Goal: Task Accomplishment & Management: Manage account settings

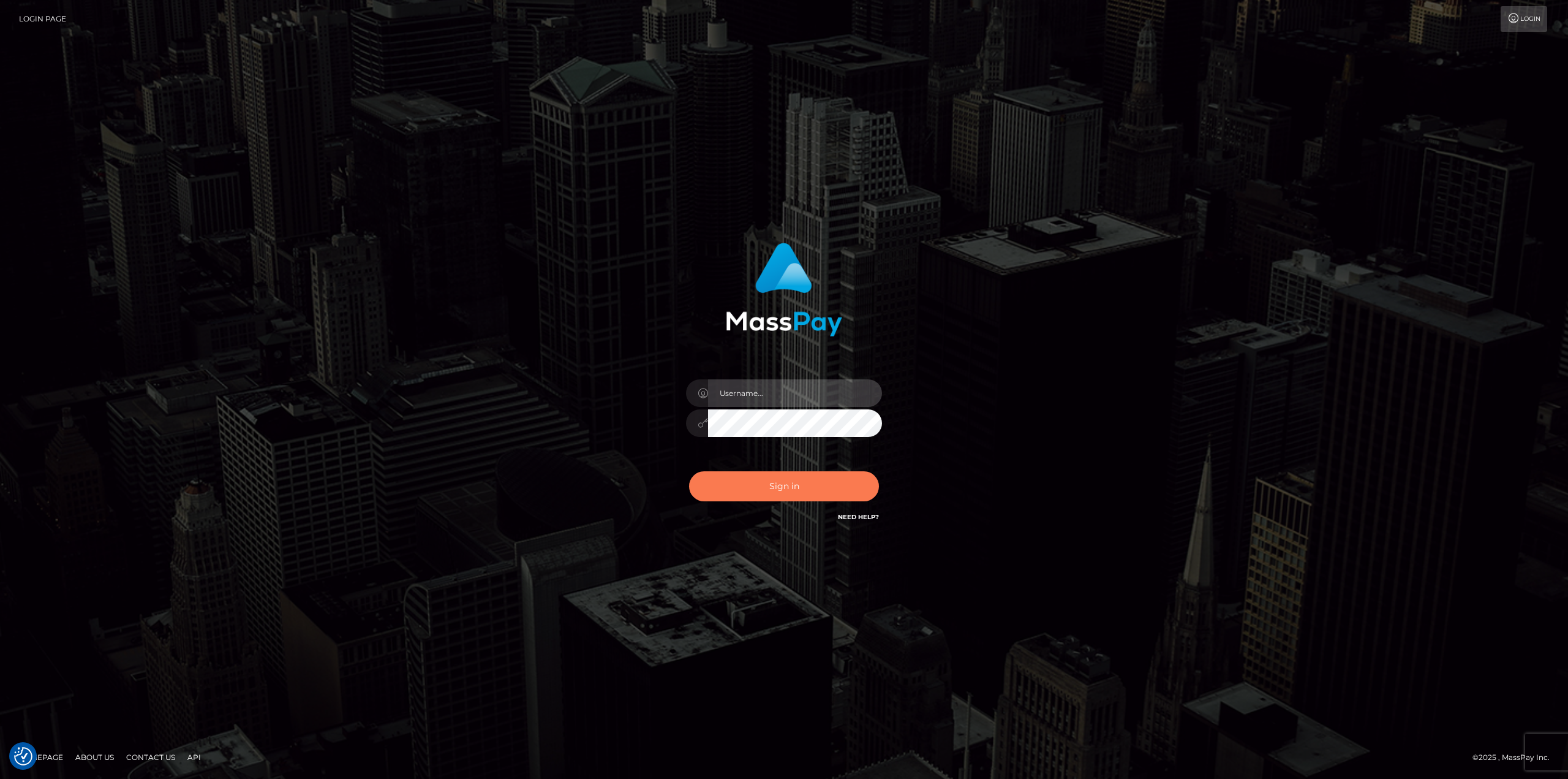
type input "javier.molina"
click at [790, 480] on button "Sign in" at bounding box center [784, 486] width 190 height 30
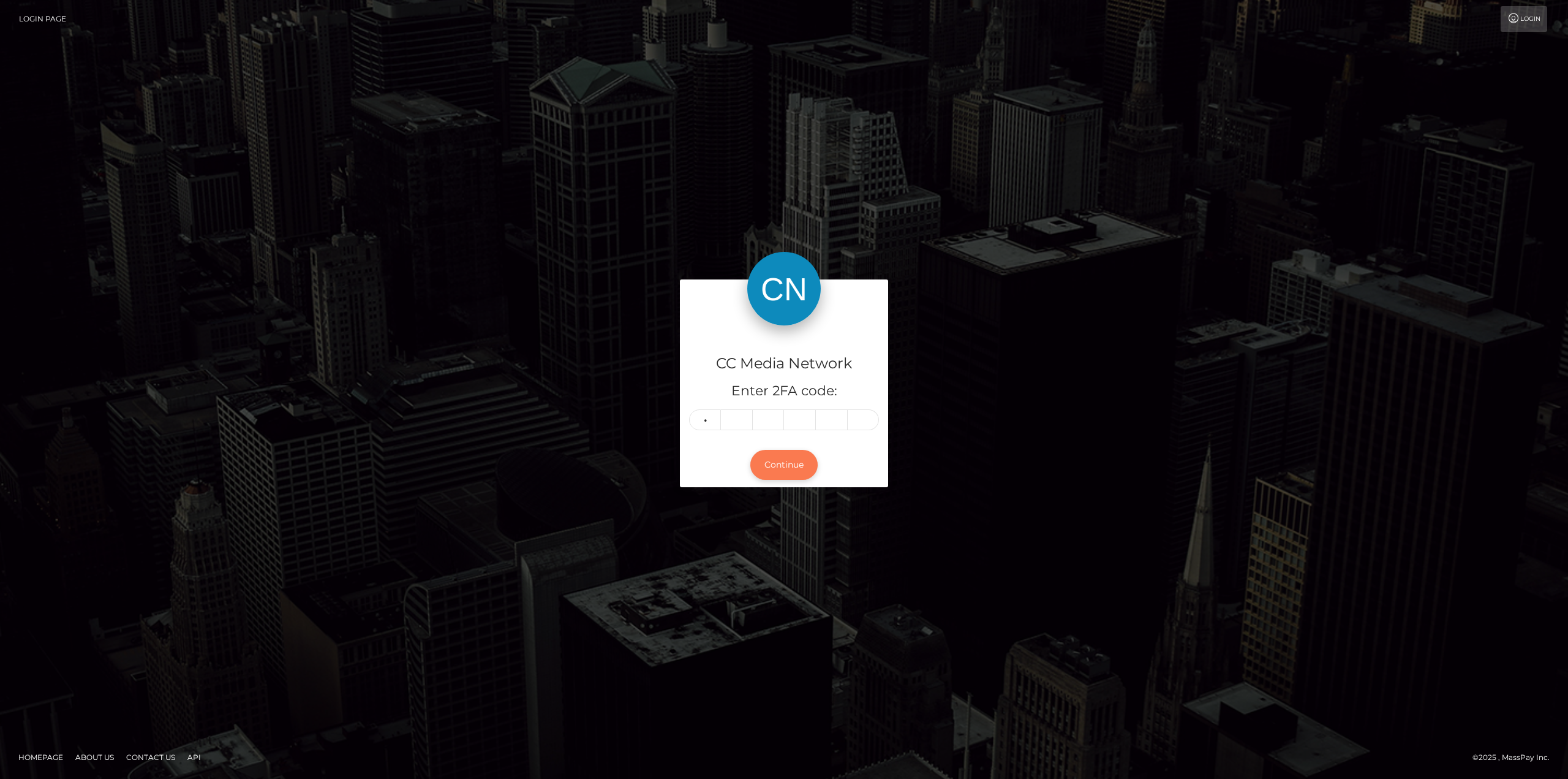
type input "2"
type input "4"
type input "8"
type input "7"
type input "1"
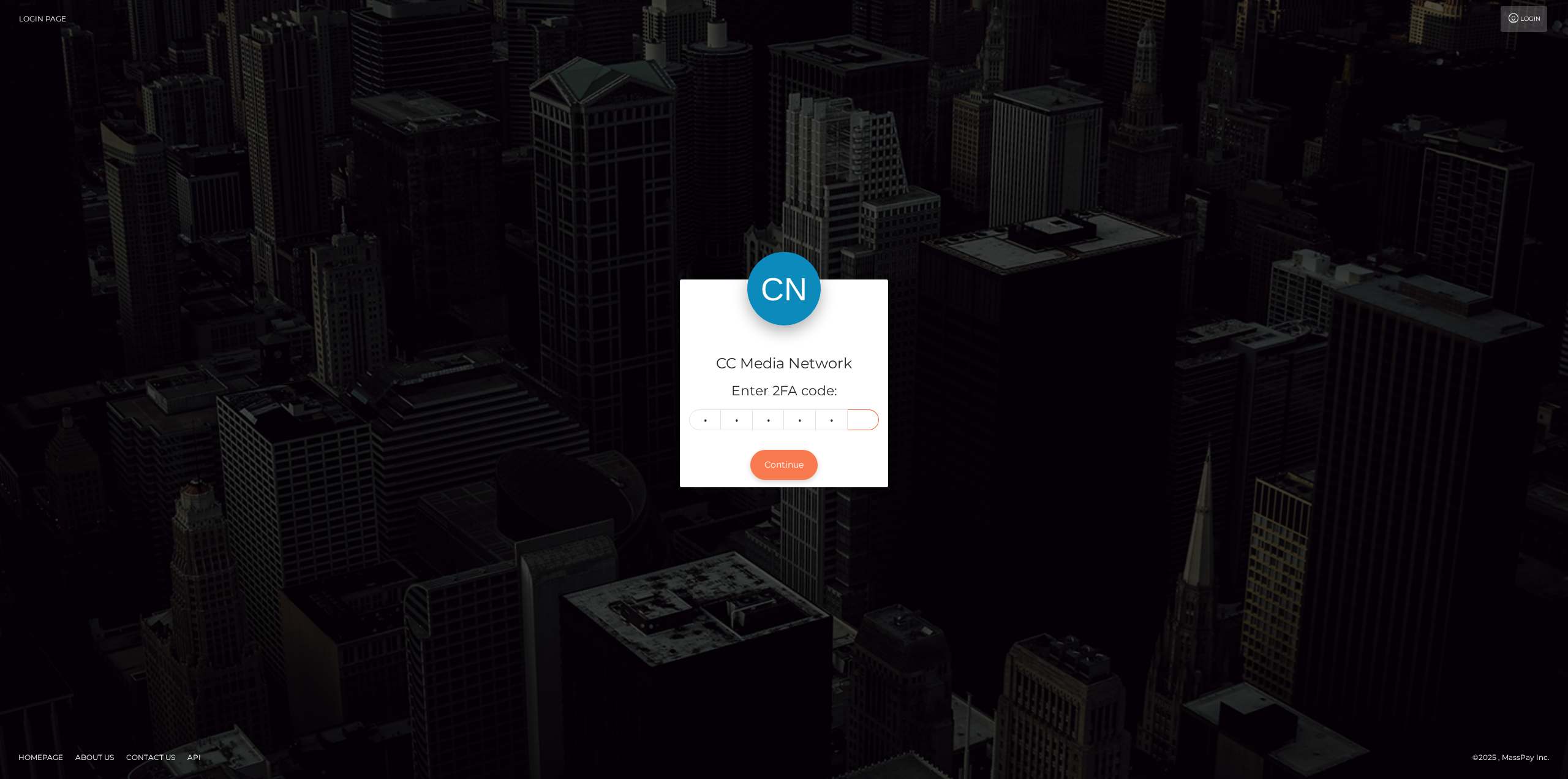
type input "0"
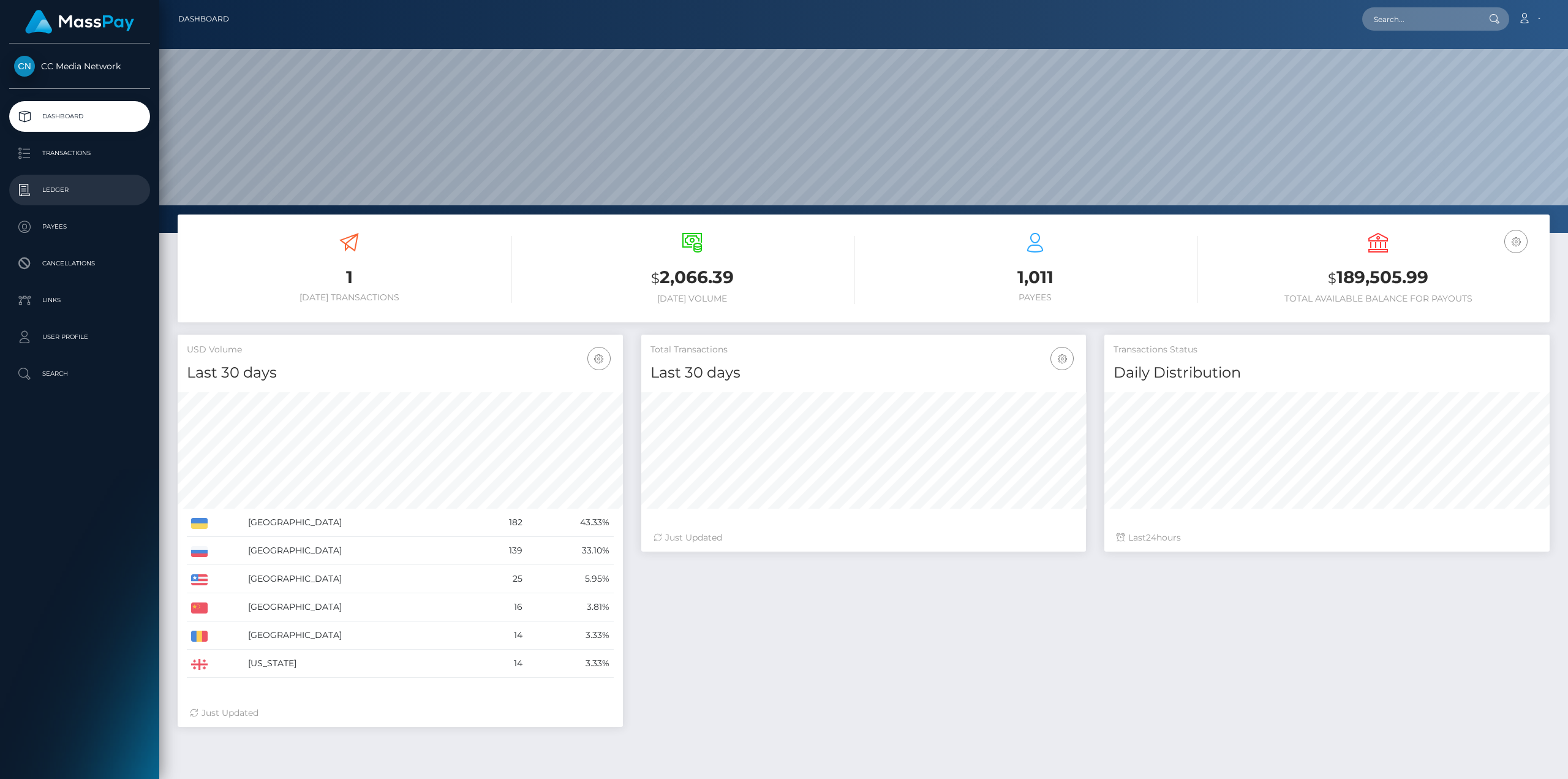
scroll to position [217, 445]
click at [70, 194] on p "Ledger" at bounding box center [79, 190] width 131 height 18
